Goal: Task Accomplishment & Management: Manage account settings

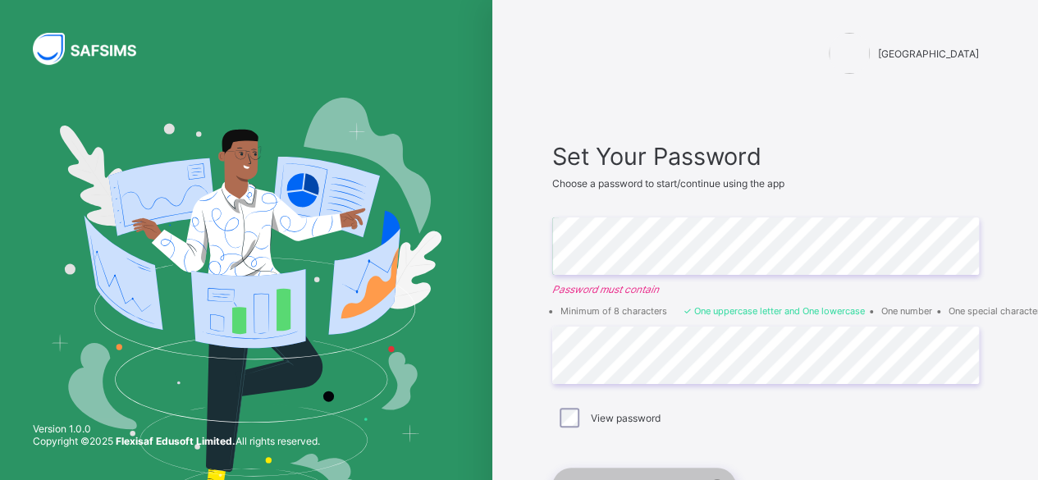
click at [664, 203] on div at bounding box center [765, 200] width 427 height 20
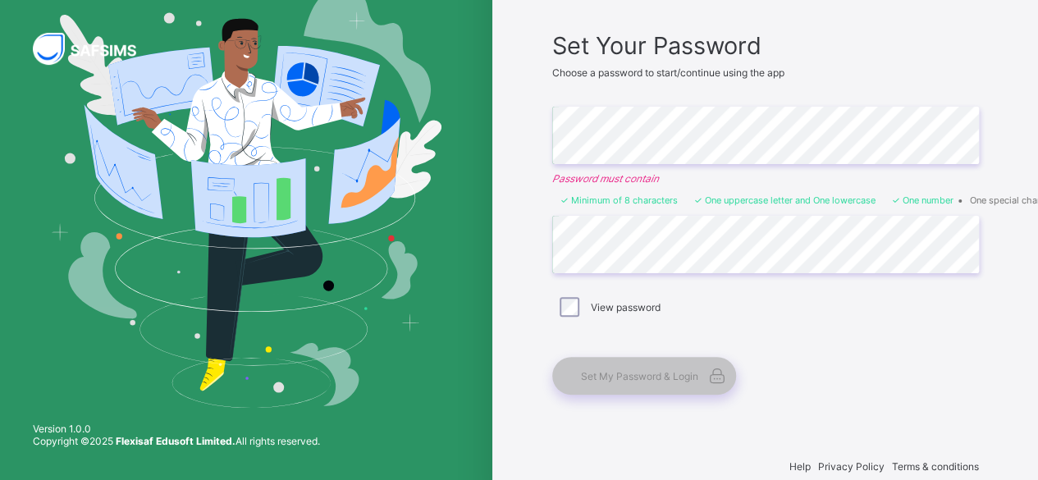
scroll to position [118, 0]
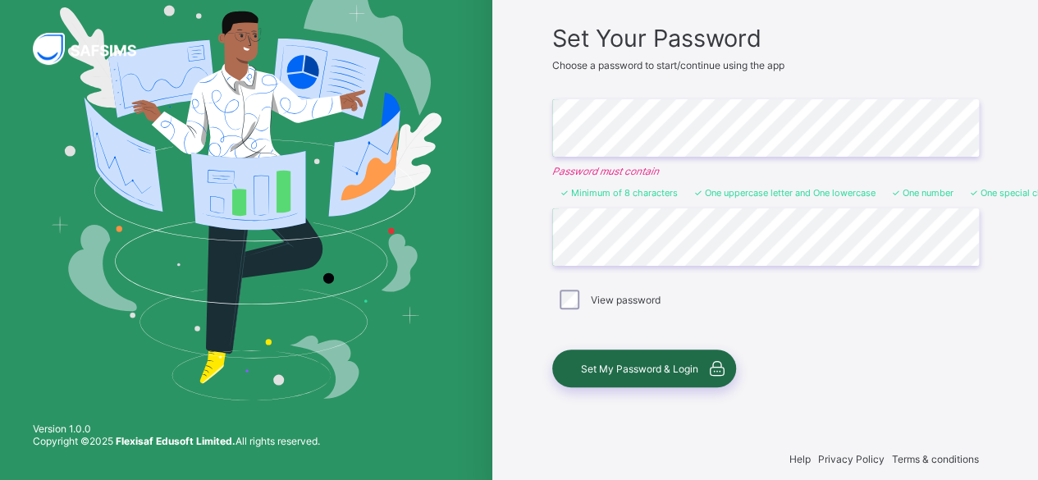
click at [644, 369] on span "Set My Password & Login" at bounding box center [639, 369] width 117 height 12
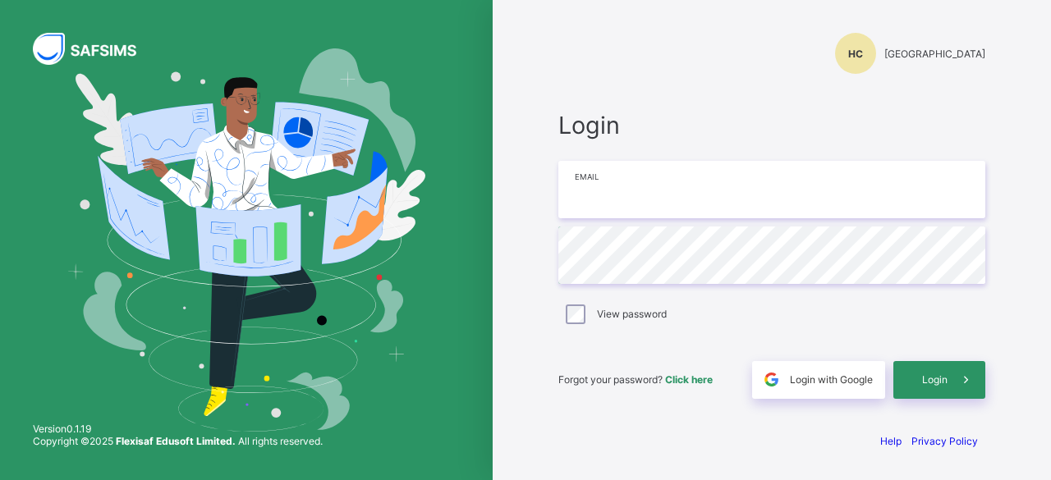
click at [614, 189] on input "email" at bounding box center [771, 189] width 427 height 57
click at [921, 387] on div "Login" at bounding box center [939, 380] width 92 height 38
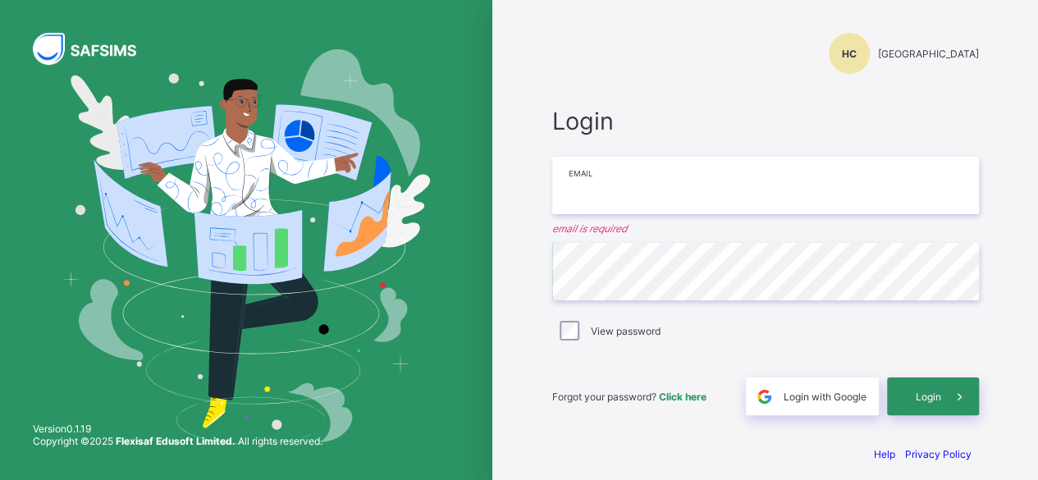
click at [597, 188] on input "email" at bounding box center [765, 185] width 427 height 57
click at [598, 190] on input "email" at bounding box center [765, 185] width 427 height 57
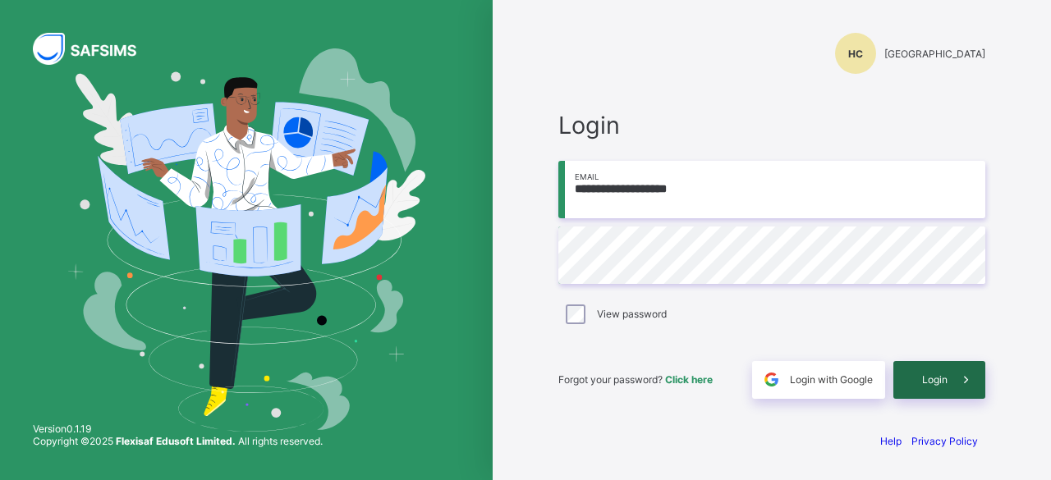
type input "**********"
click at [941, 374] on span "Login" at bounding box center [934, 380] width 25 height 12
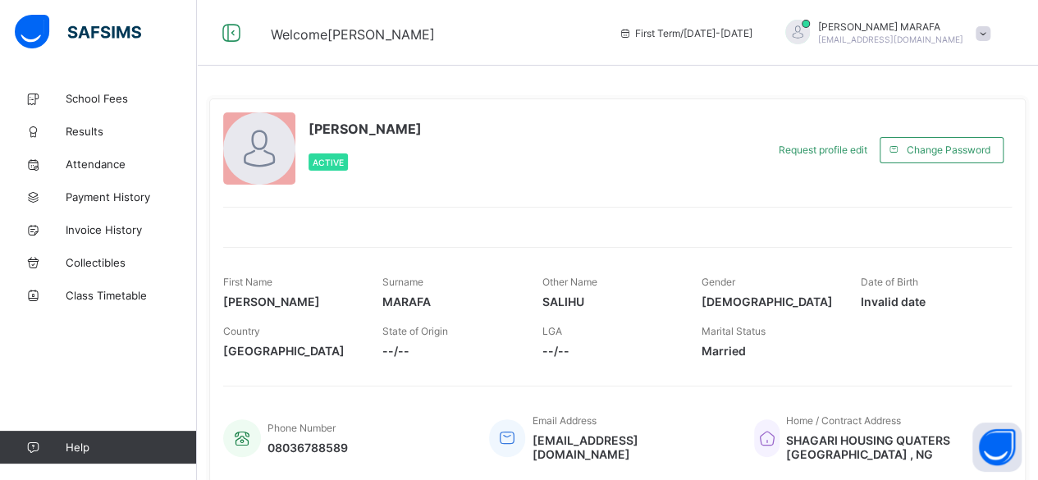
scroll to position [63, 0]
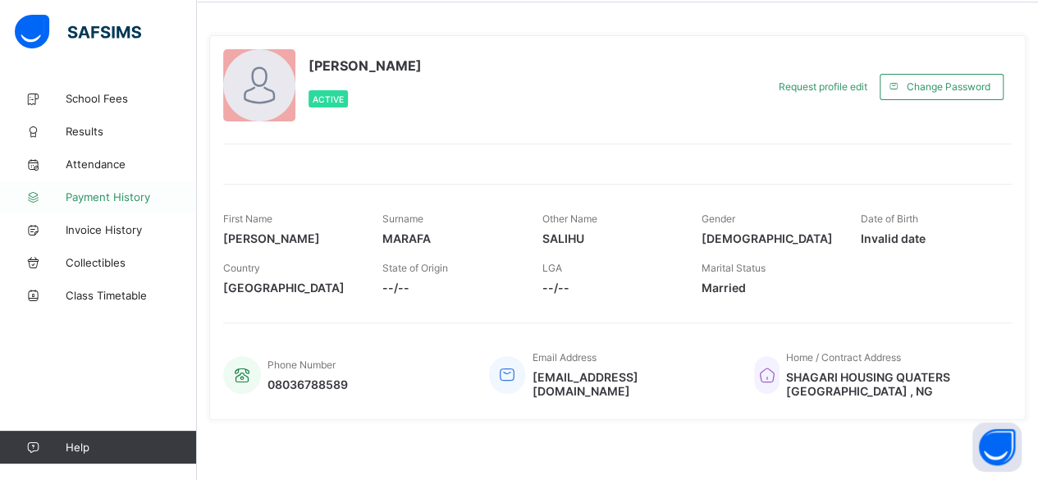
click at [93, 195] on span "Payment History" at bounding box center [131, 196] width 131 height 13
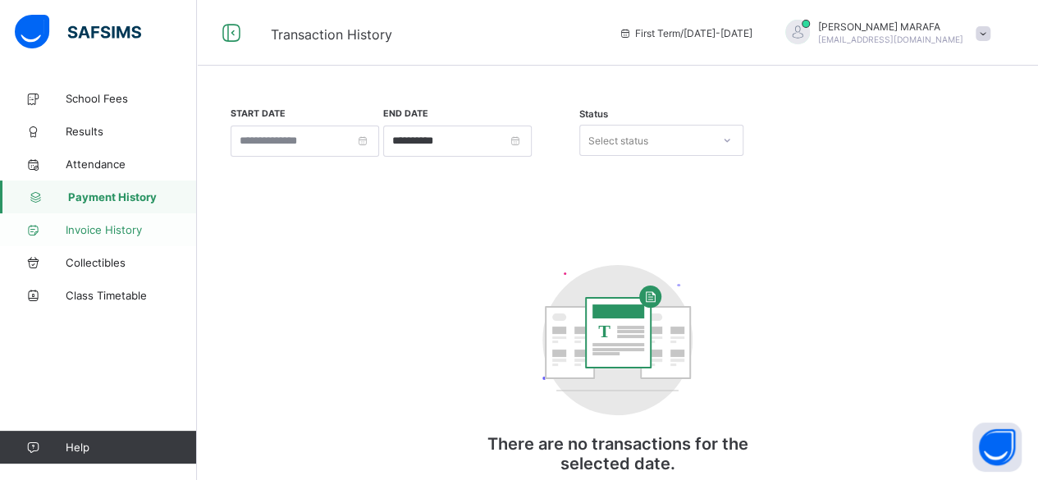
click at [89, 235] on span "Invoice History" at bounding box center [131, 229] width 131 height 13
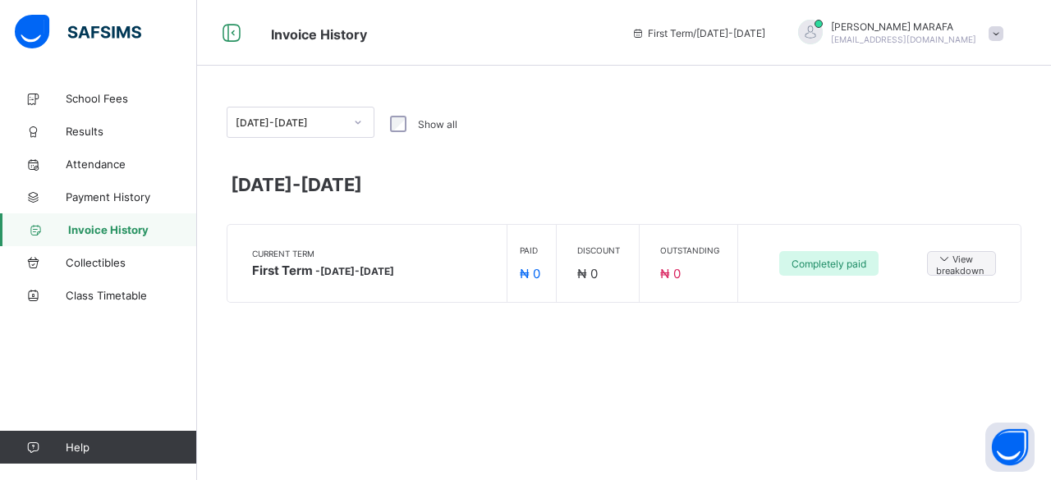
drag, startPoint x: 773, startPoint y: 2, endPoint x: 591, endPoint y: 117, distance: 215.5
click at [591, 117] on div "[DATE]-[DATE] Show all" at bounding box center [624, 124] width 795 height 34
